Goal: Task Accomplishment & Management: Manage account settings

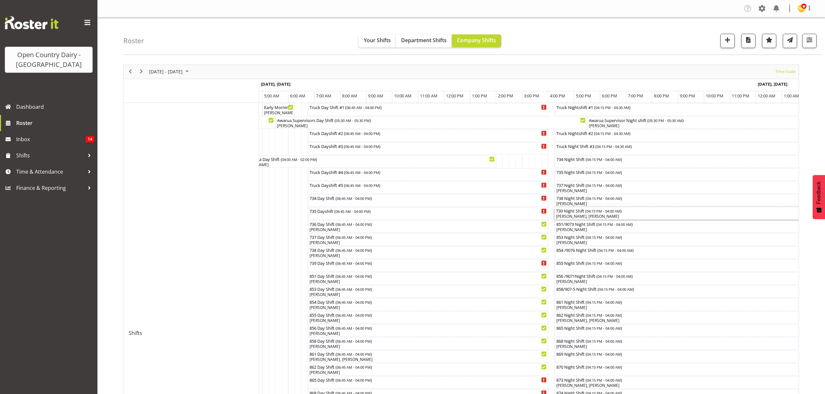
click at [574, 216] on div "[PERSON_NAME], [PERSON_NAME]" at bounding box center [707, 217] width 303 height 6
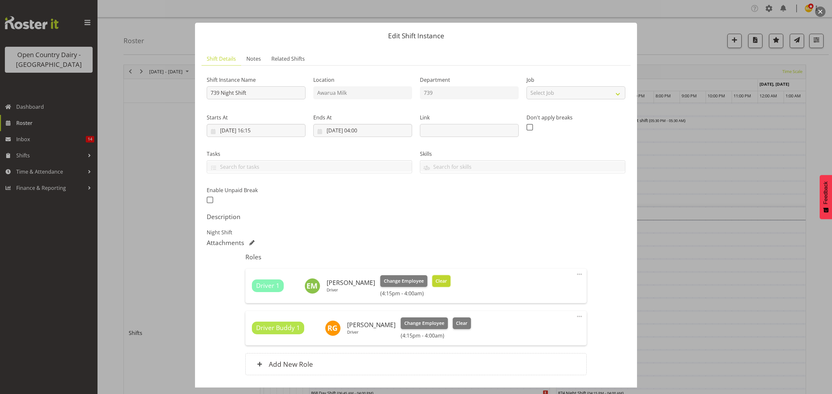
click at [441, 278] on span "Clear" at bounding box center [440, 281] width 11 height 7
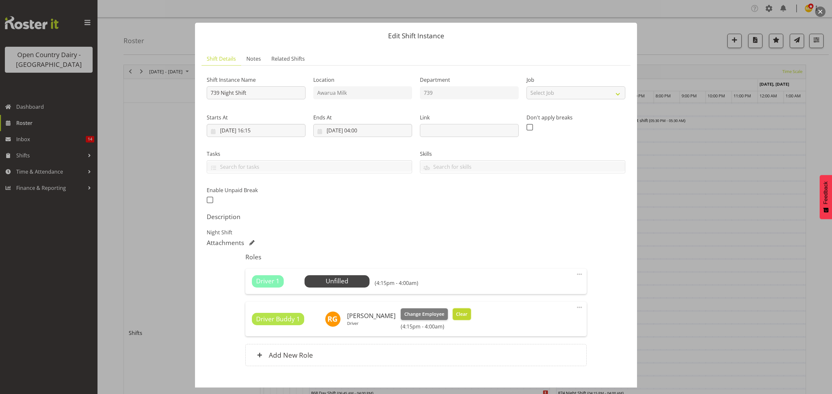
click at [463, 315] on span "Clear" at bounding box center [461, 314] width 11 height 7
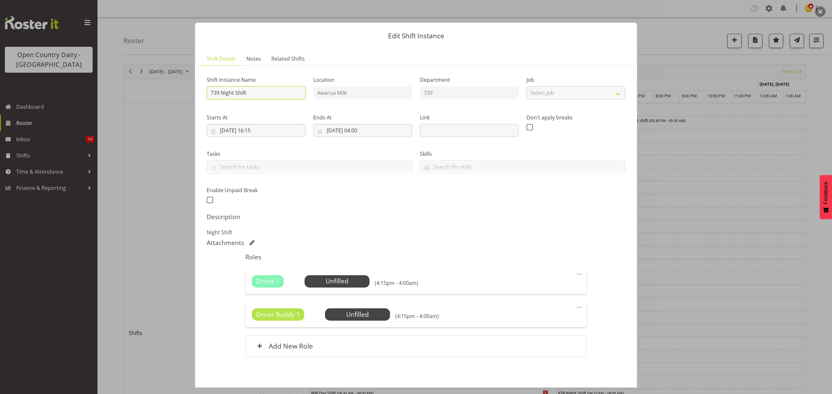
click at [261, 94] on input "739 Night Shift" at bounding box center [256, 92] width 99 height 13
click at [255, 92] on input "739 Night Shift [PERSON_NAME][GEOGRAPHIC_DATA]" at bounding box center [256, 92] width 99 height 13
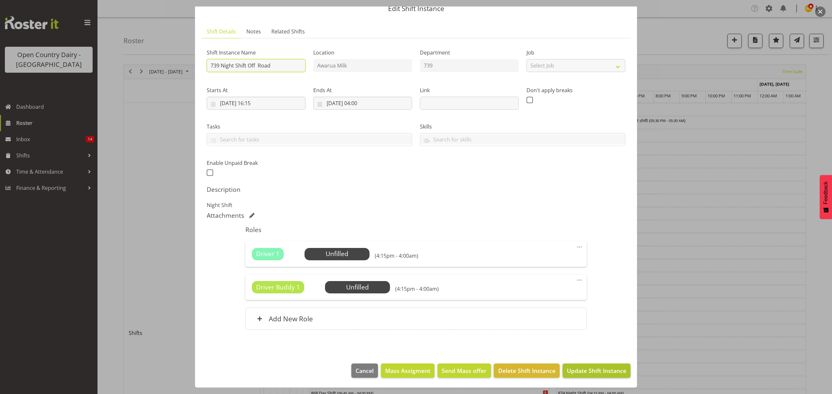
type input "739 Night Shift Off Road"
click at [587, 369] on span "Update Shift Instance" at bounding box center [596, 371] width 59 height 8
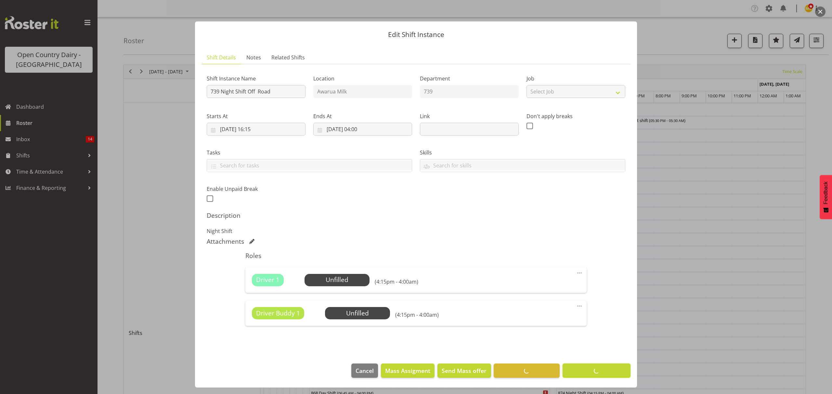
scroll to position [2, 0]
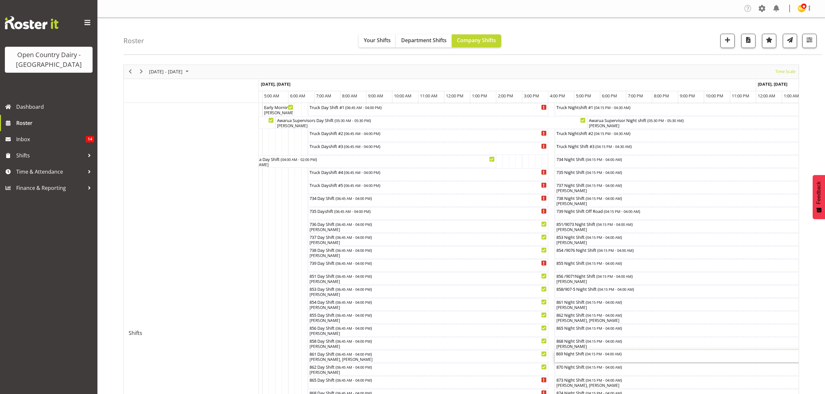
click at [565, 357] on div "869 Night Shift ( 04:15 PM - 04:00 AM )" at bounding box center [707, 354] width 303 height 6
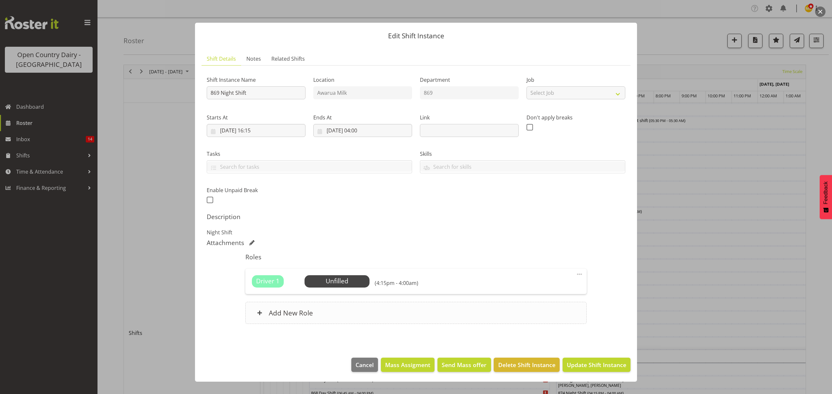
click at [285, 316] on h6 "Add New Role" at bounding box center [291, 313] width 44 height 8
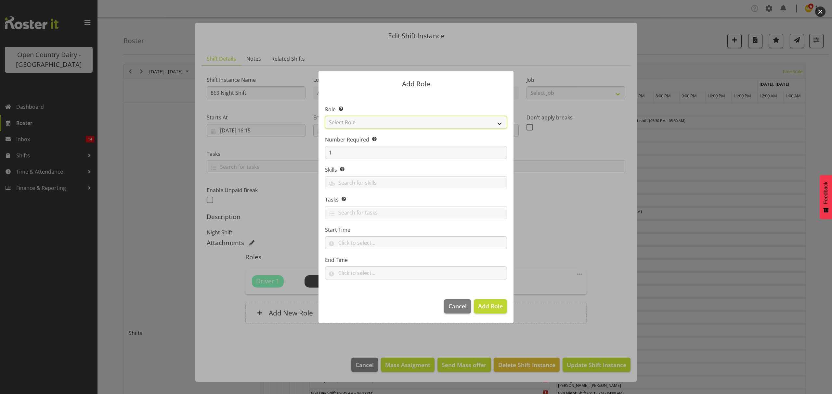
click at [354, 121] on select "Select Role Crew Leader Driver Driver Assessor Dayshift Driver Assessor Nightsh…" at bounding box center [416, 122] width 182 height 13
select select "1154"
click at [325, 116] on select "Select Role Crew Leader Driver Driver Assessor Dayshift Driver Assessor Nightsh…" at bounding box center [416, 122] width 182 height 13
click at [488, 304] on span "Add Role" at bounding box center [490, 306] width 25 height 8
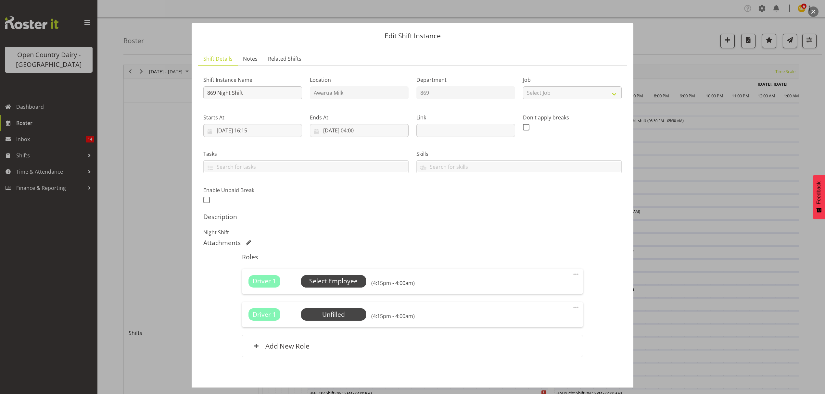
click at [326, 283] on span "Select Employee" at bounding box center [333, 281] width 48 height 9
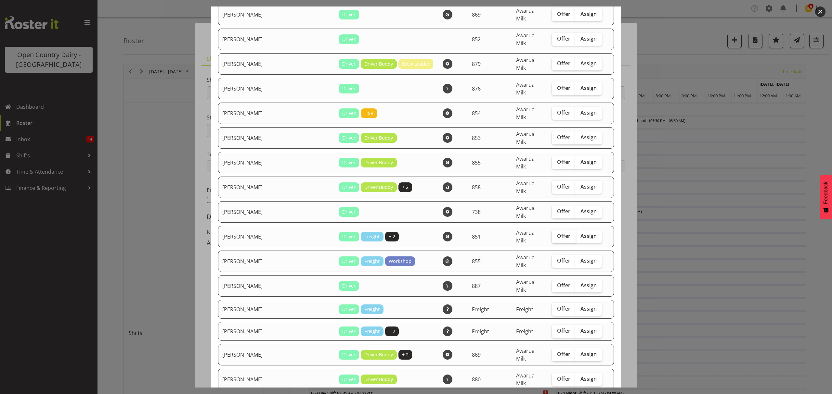
scroll to position [996, 0]
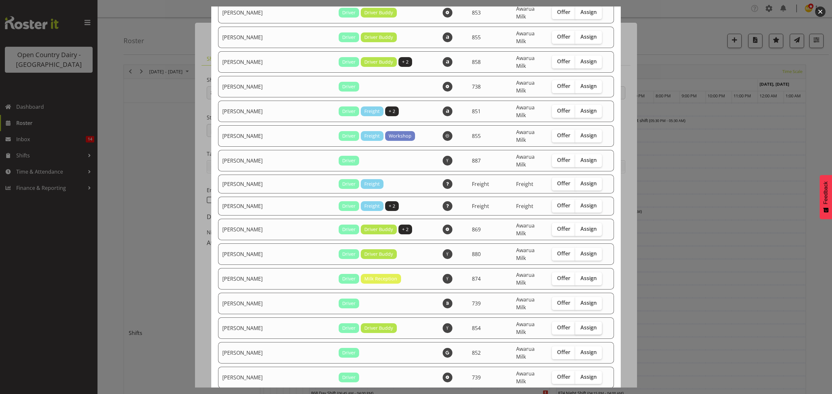
click at [580, 325] on span "Assign" at bounding box center [588, 328] width 16 height 6
click at [575, 326] on input "Assign" at bounding box center [577, 328] width 4 height 4
checkbox input "true"
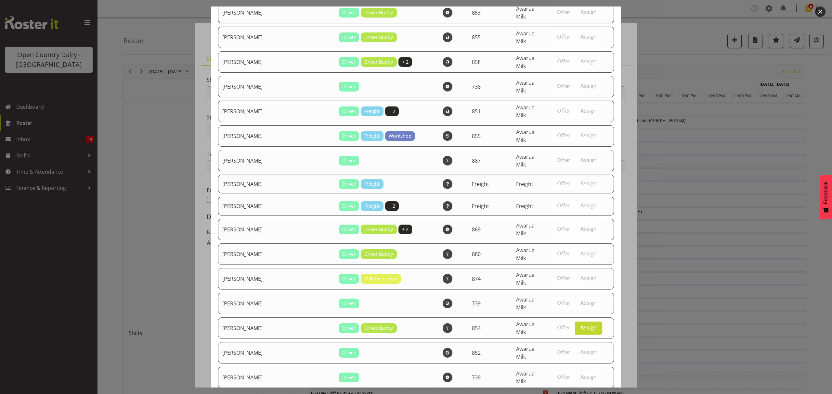
scroll to position [1136, 0]
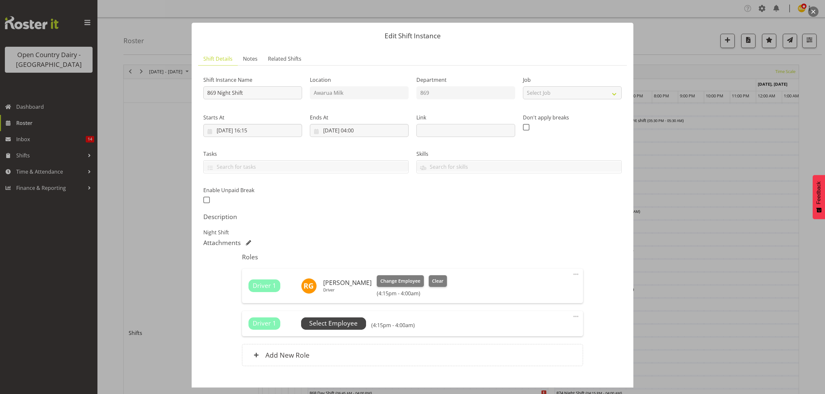
click at [334, 323] on span "Select Employee" at bounding box center [333, 323] width 48 height 9
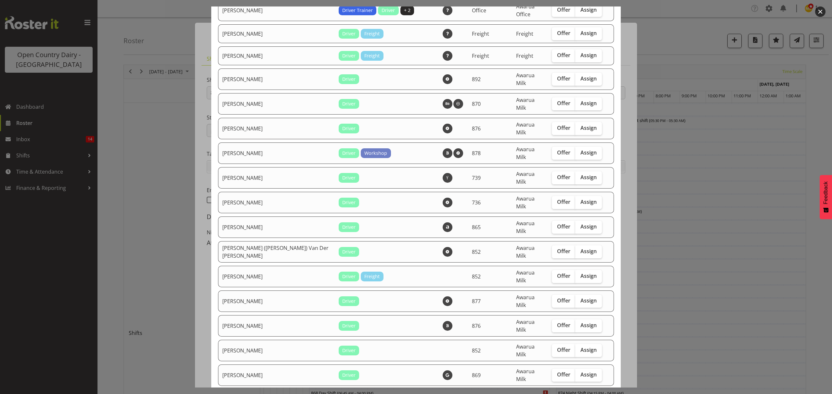
scroll to position [520, 0]
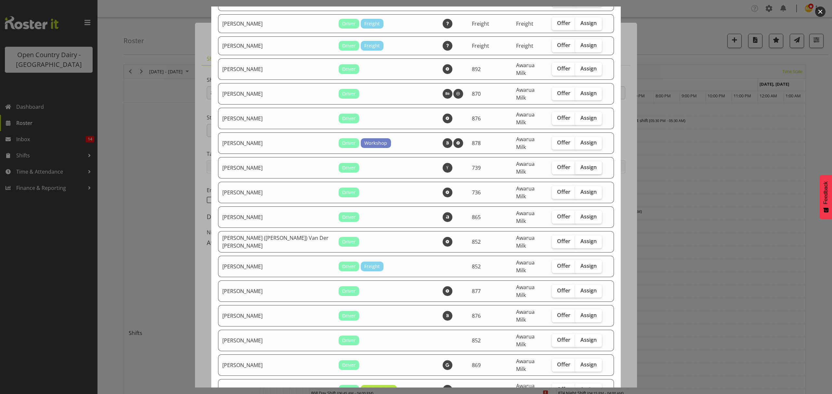
click at [580, 164] on span "Assign" at bounding box center [588, 167] width 16 height 6
click at [575, 165] on input "Assign" at bounding box center [577, 167] width 4 height 4
checkbox input "true"
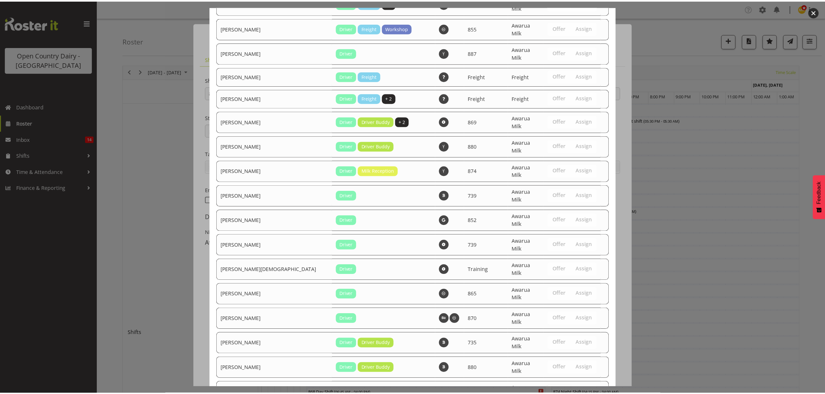
scroll to position [1114, 0]
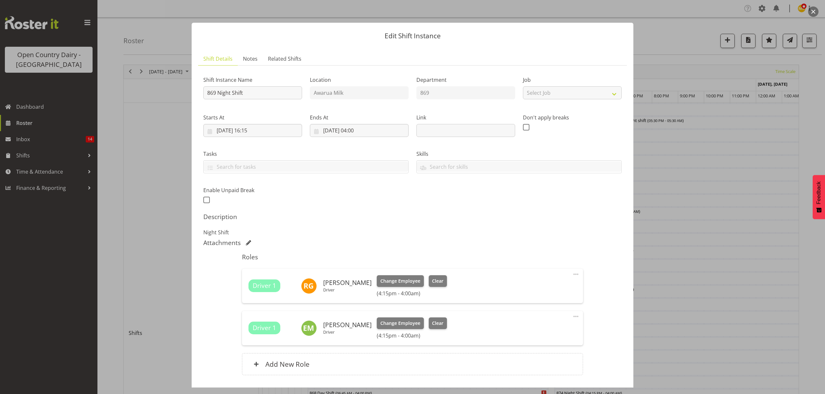
scroll to position [46, 0]
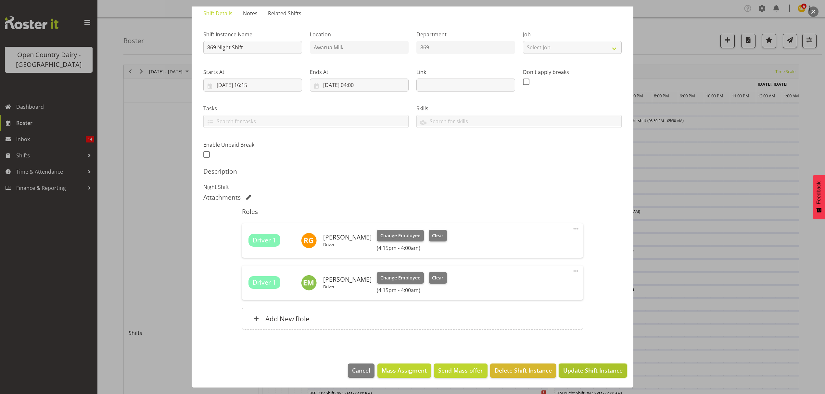
click at [583, 371] on span "Update Shift Instance" at bounding box center [592, 370] width 59 height 8
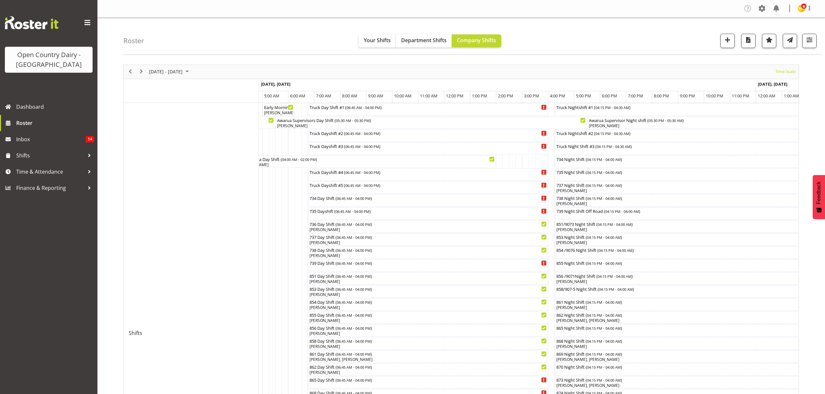
scroll to position [173, 0]
